Goal: Navigation & Orientation: Understand site structure

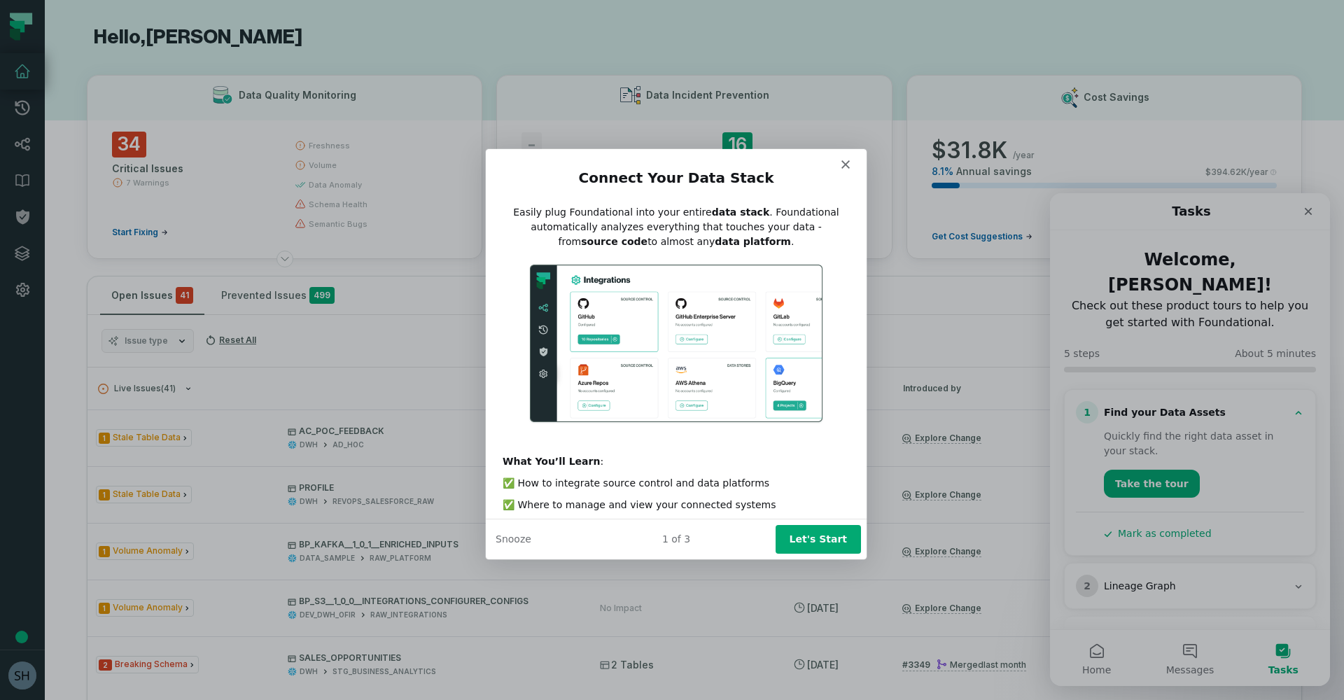
click at [841, 165] on icon "Close" at bounding box center [845, 164] width 8 height 8
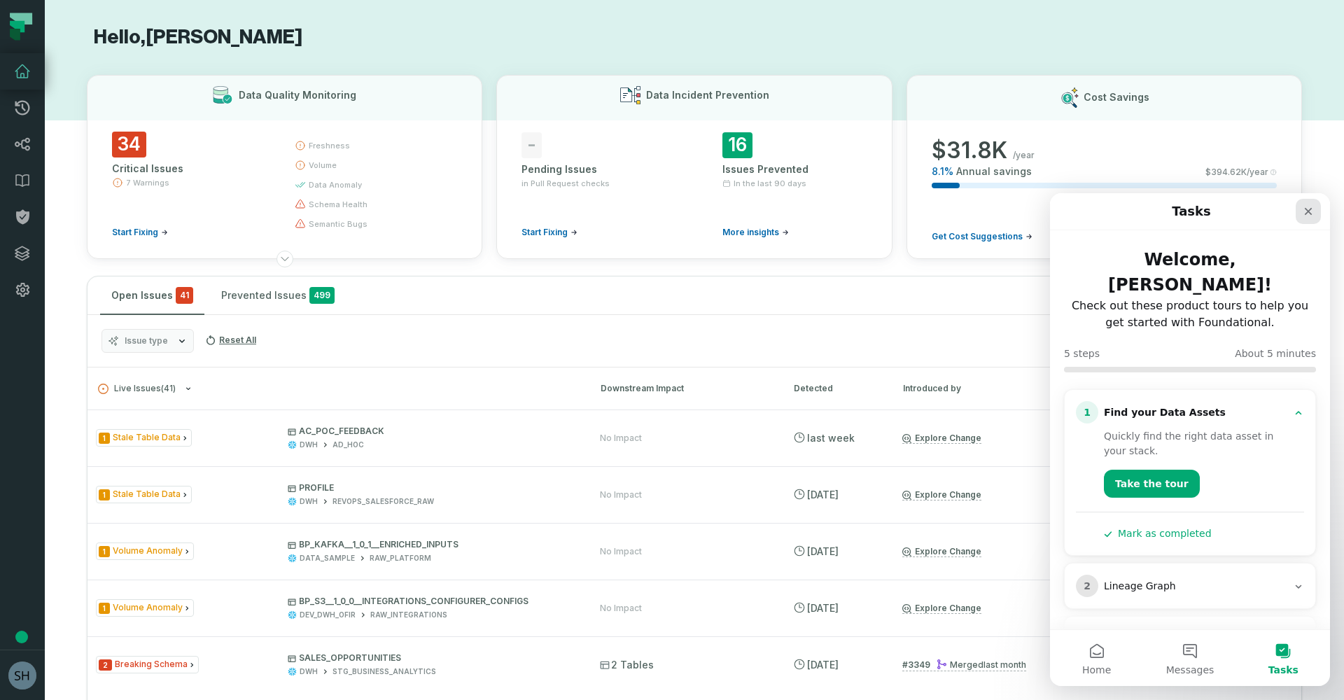
click at [1307, 210] on icon "Close" at bounding box center [1309, 212] width 8 height 8
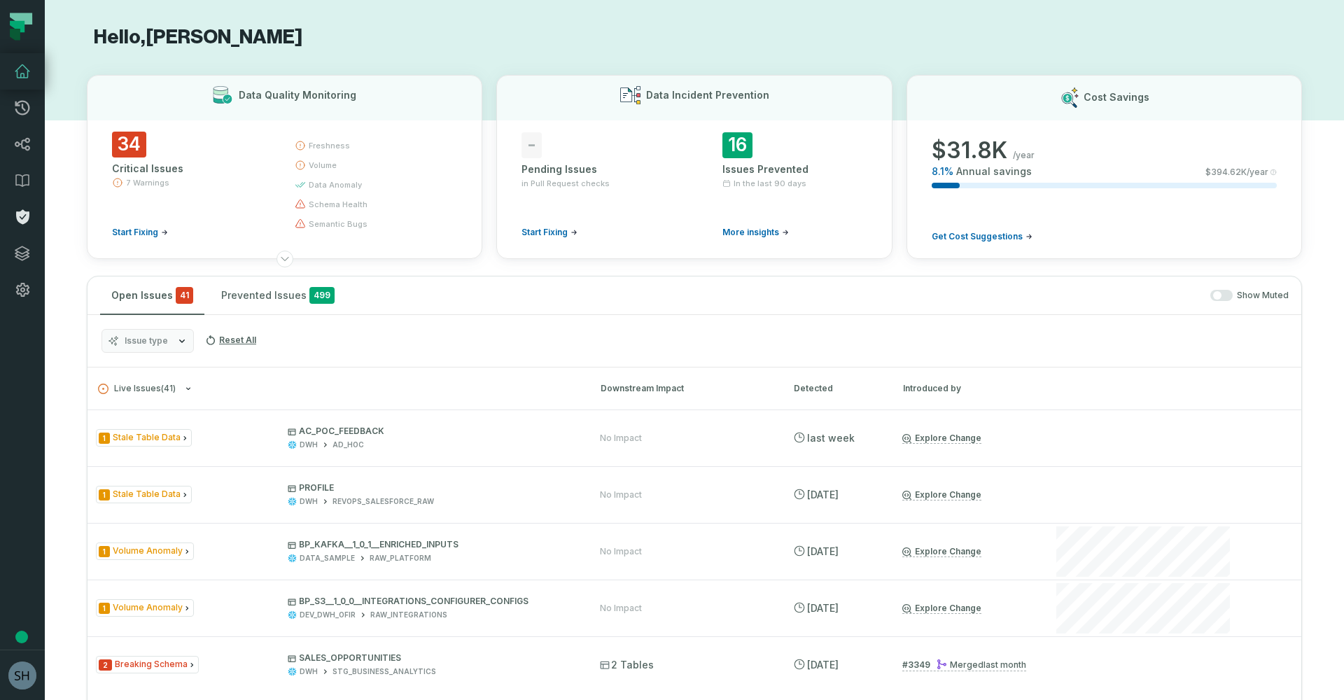
click at [20, 217] on icon at bounding box center [22, 217] width 17 height 17
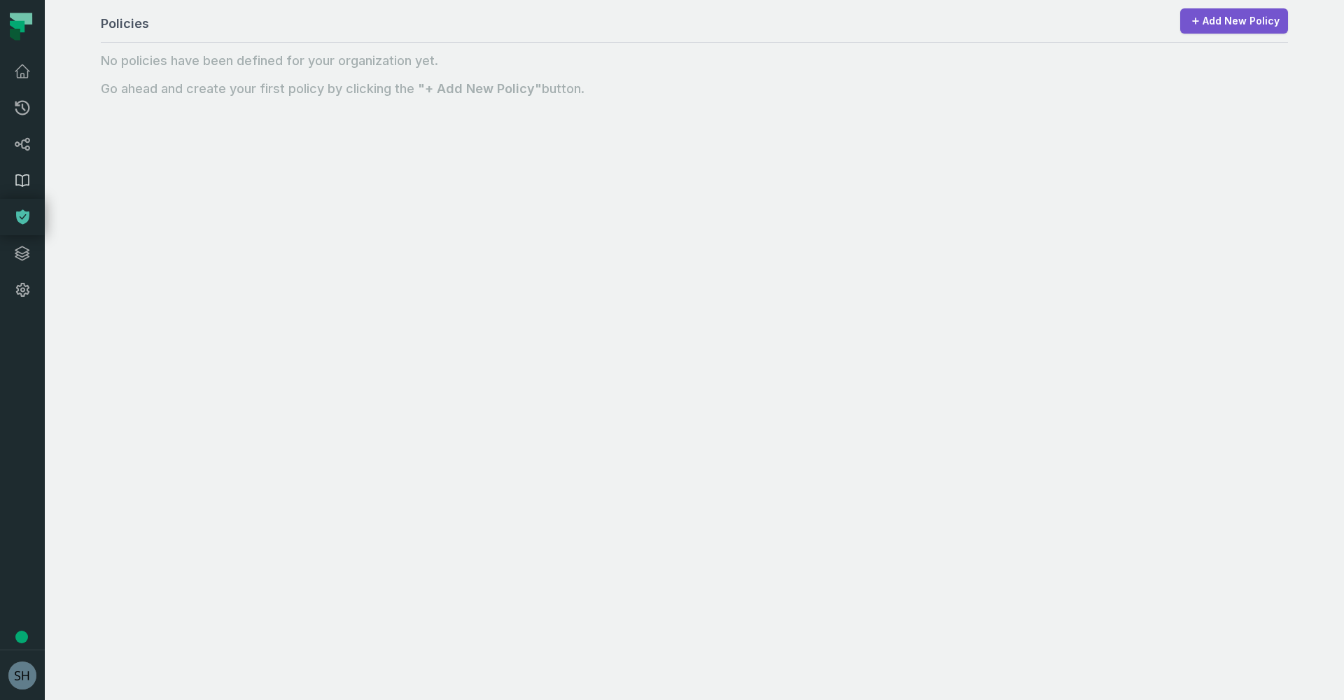
click at [25, 187] on icon at bounding box center [22, 180] width 17 height 17
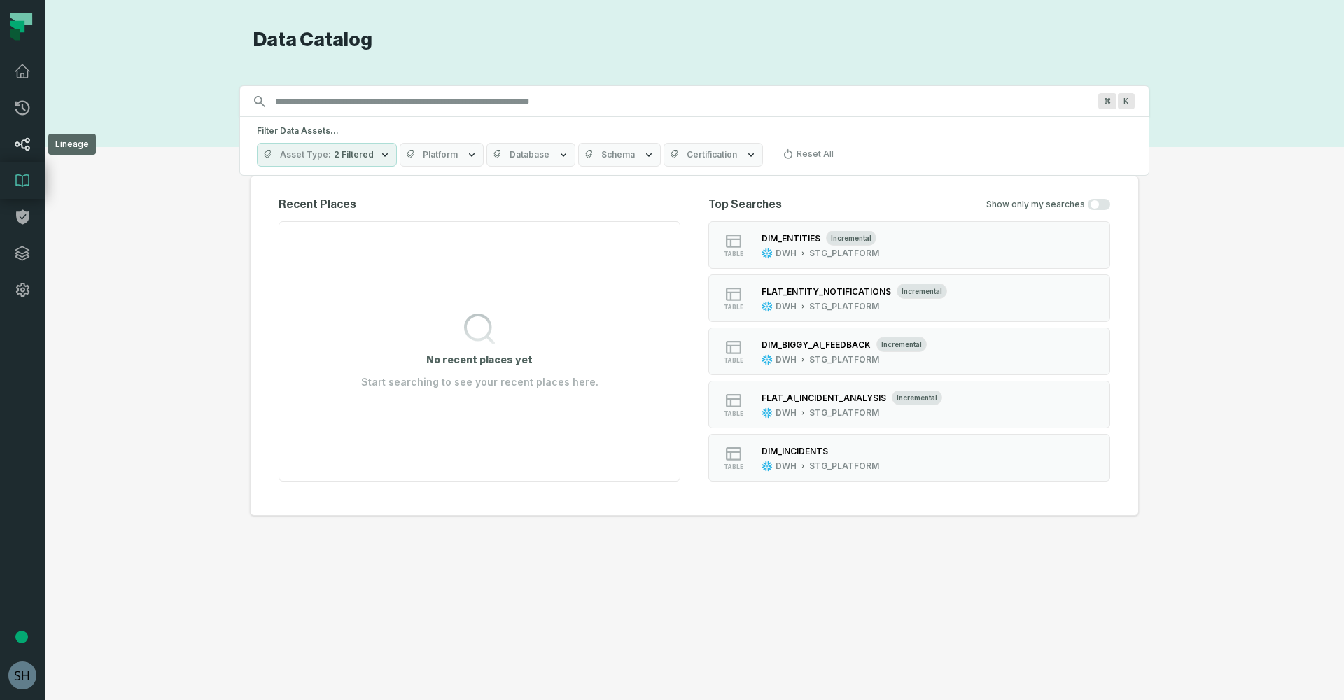
click at [21, 141] on icon at bounding box center [22, 144] width 17 height 17
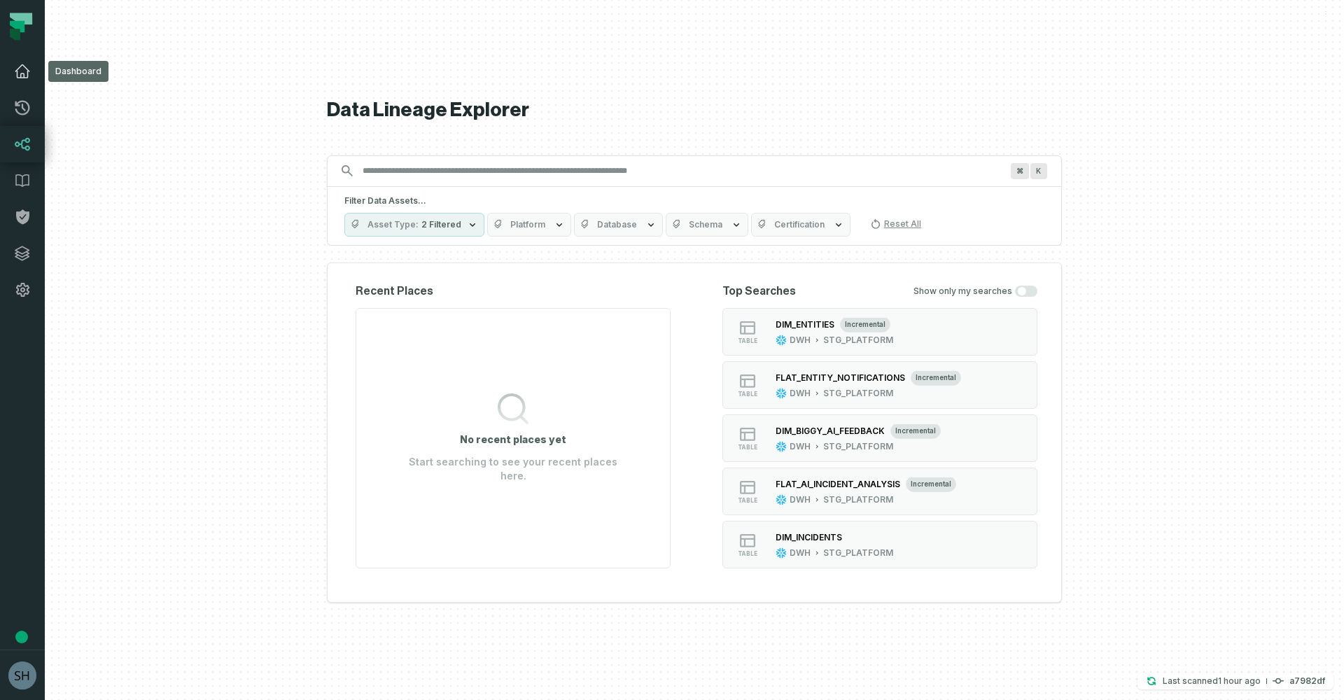
click at [23, 80] on link "Dashboard" at bounding box center [22, 71] width 45 height 36
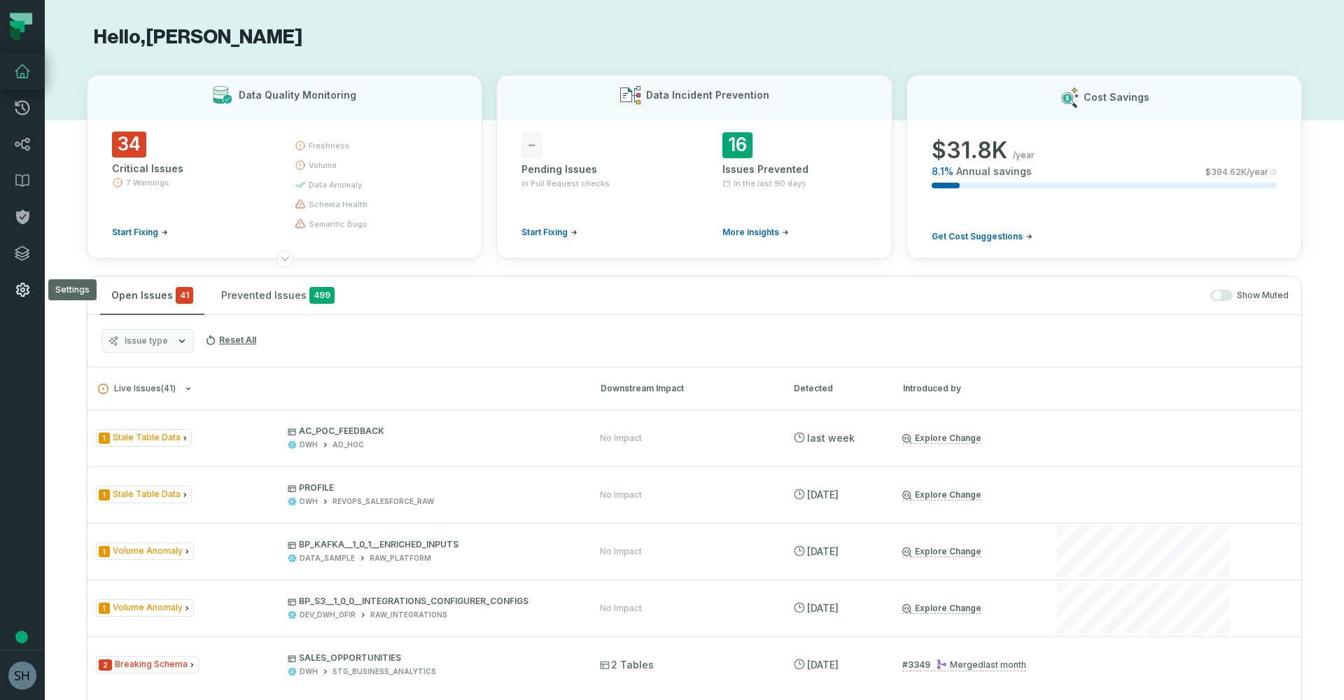
click at [24, 293] on icon at bounding box center [22, 289] width 17 height 17
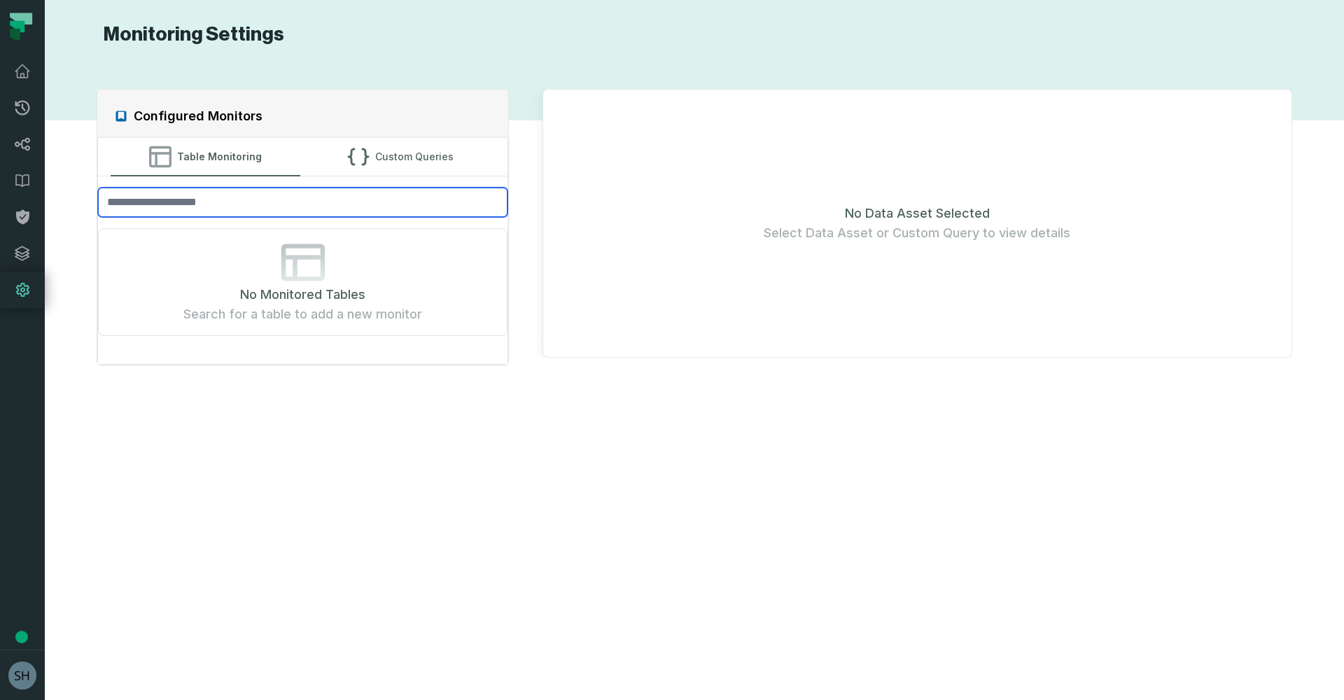
click at [320, 209] on input "search" at bounding box center [303, 202] width 410 height 29
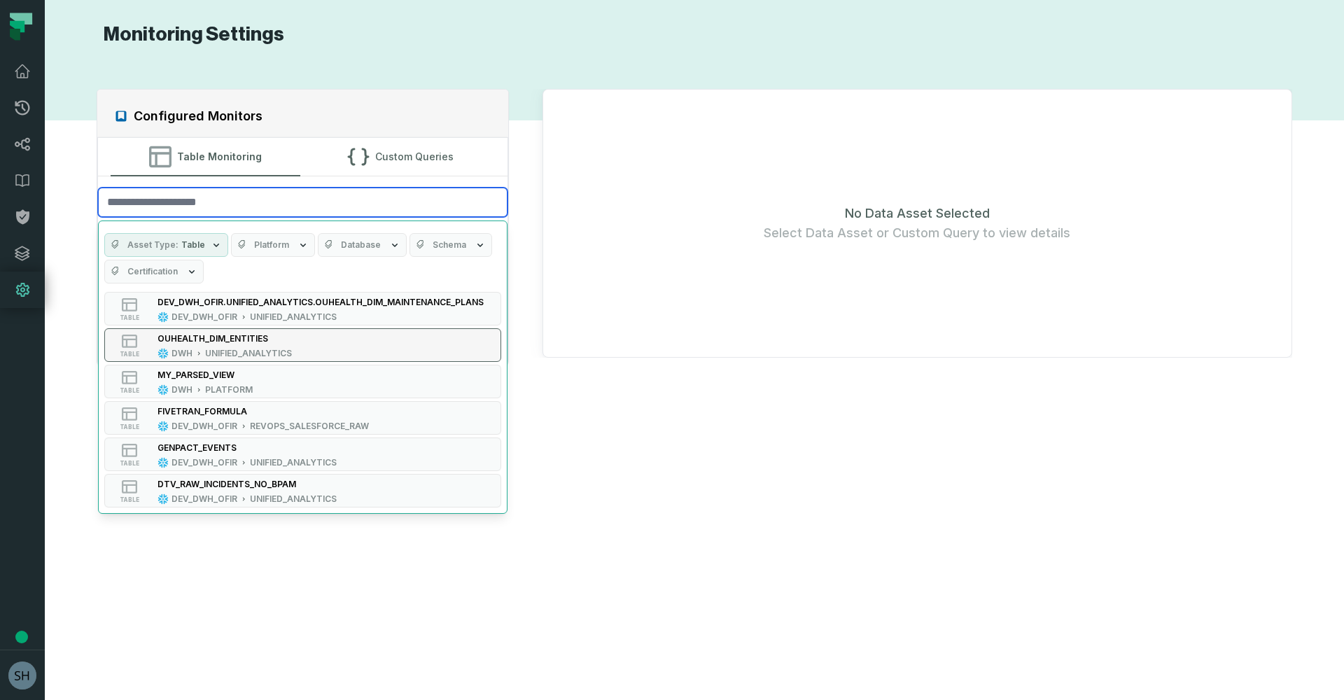
scroll to position [512, 0]
click at [621, 435] on div "Configured Monitors Table Monitoring Custom Queries Asset Type Table Platform D…" at bounding box center [694, 374] width 1271 height 620
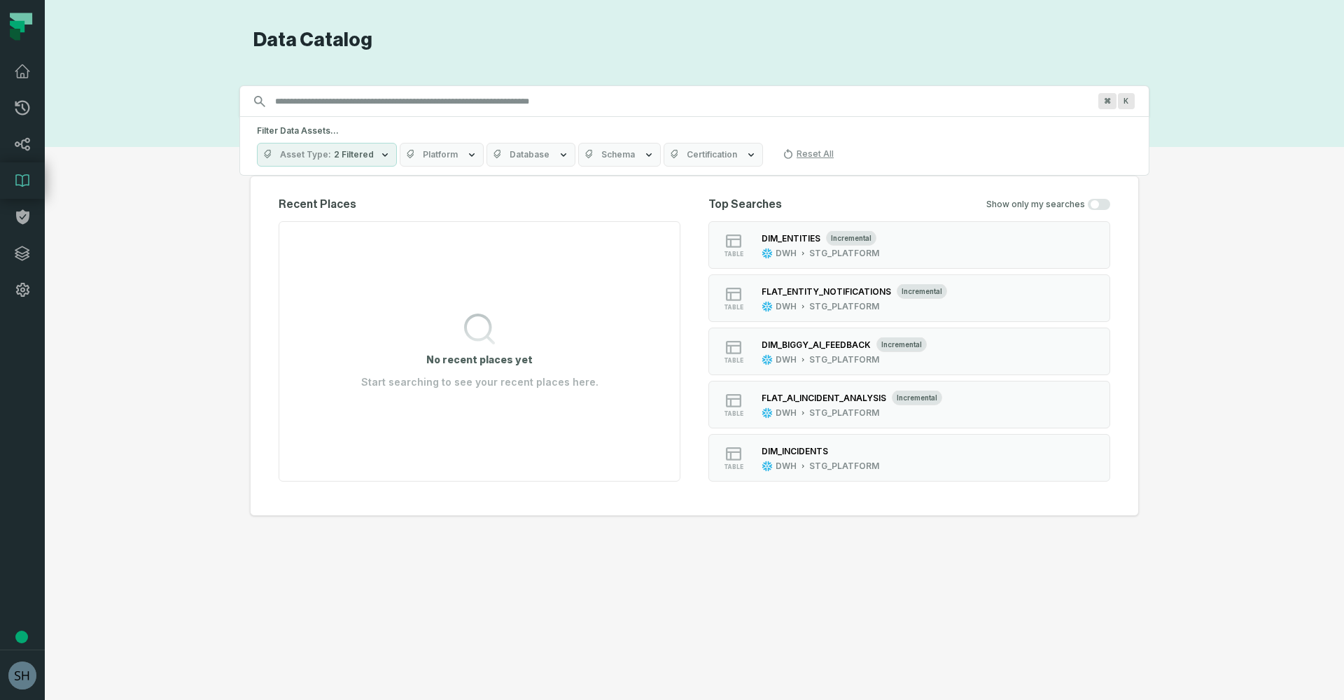
click at [819, 49] on h1 "Data Catalog" at bounding box center [701, 40] width 896 height 25
